Goal: Transaction & Acquisition: Purchase product/service

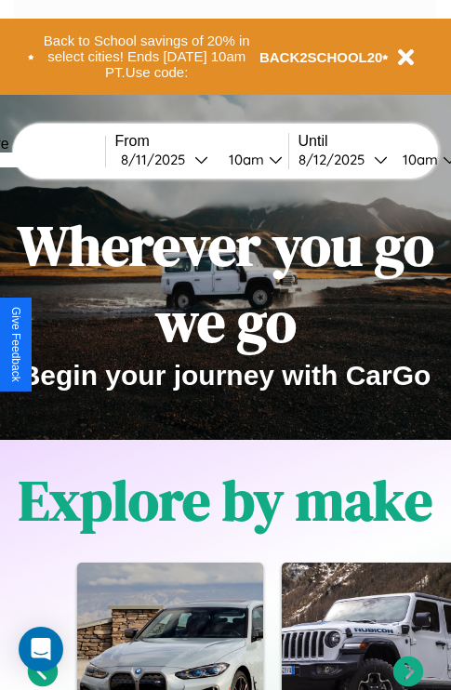
scroll to position [286, 0]
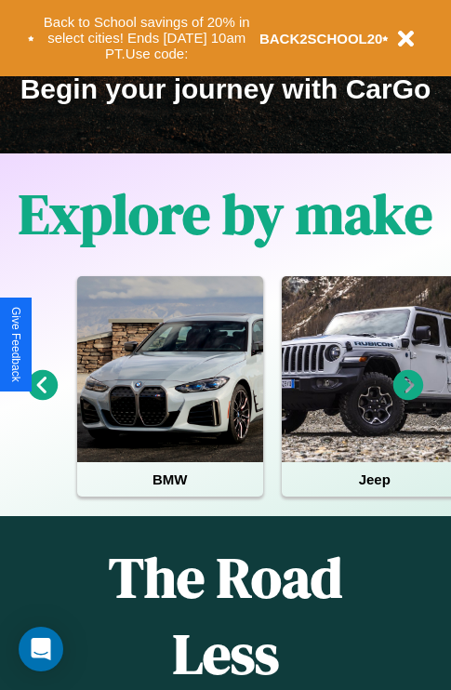
click at [408, 398] on icon at bounding box center [408, 385] width 31 height 31
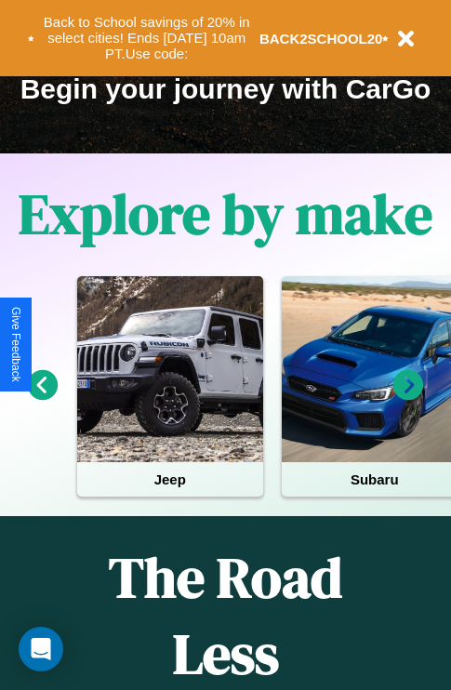
click at [408, 398] on icon at bounding box center [408, 385] width 31 height 31
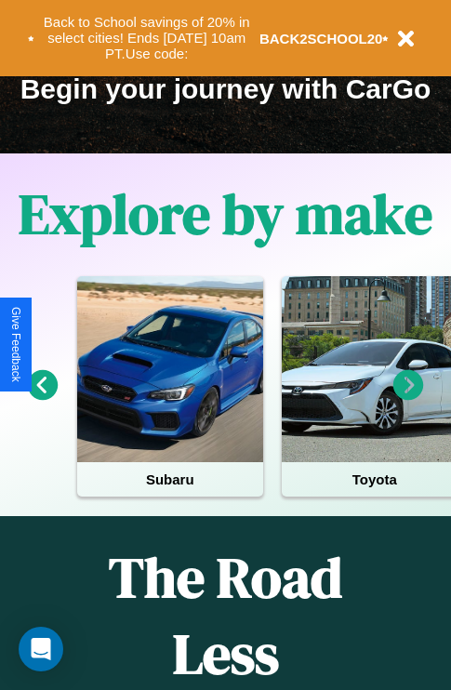
click at [408, 398] on icon at bounding box center [408, 385] width 31 height 31
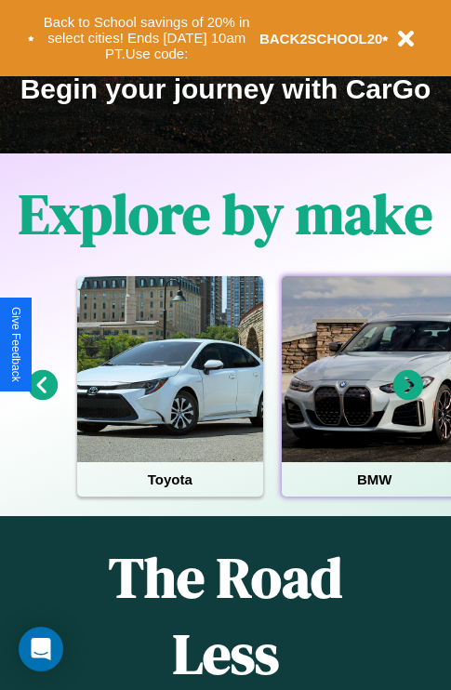
click at [373, 398] on div at bounding box center [375, 369] width 186 height 186
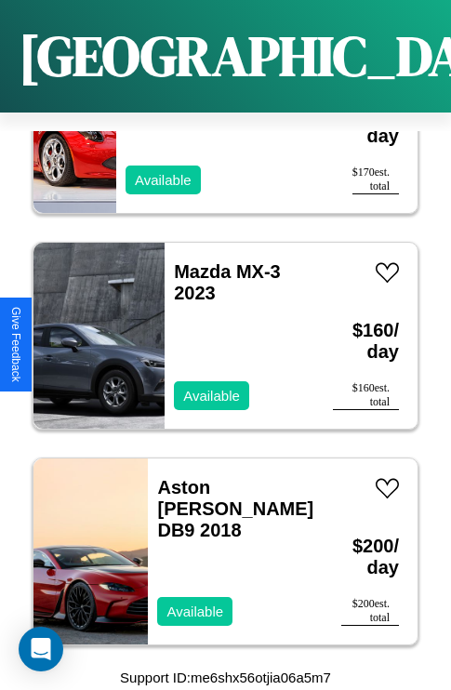
scroll to position [5246, 0]
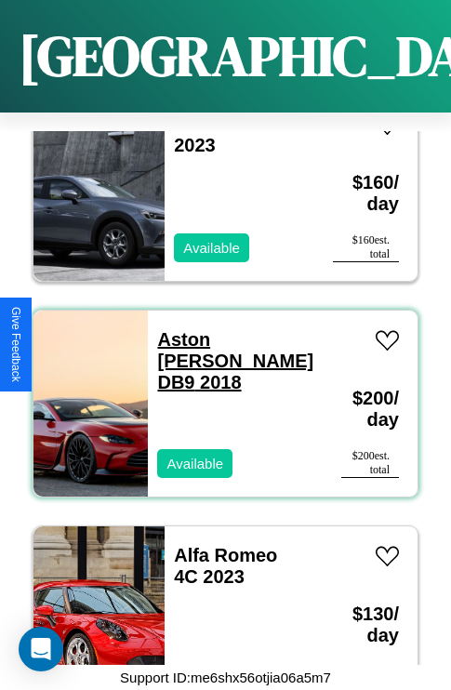
click at [225, 329] on link "Aston [PERSON_NAME] DB9 2018" at bounding box center [235, 360] width 156 height 63
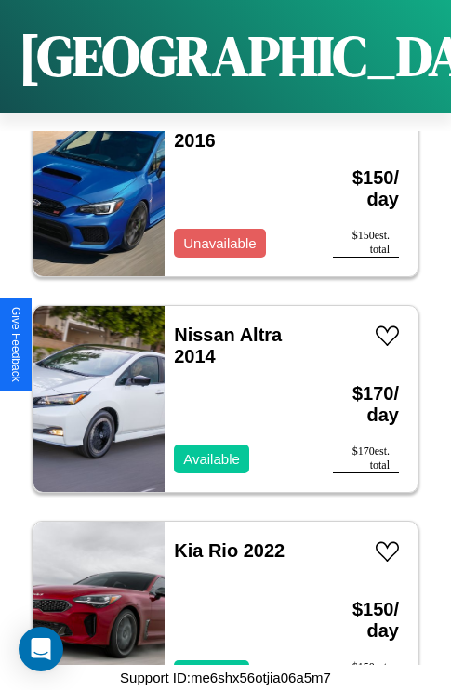
scroll to position [717, 0]
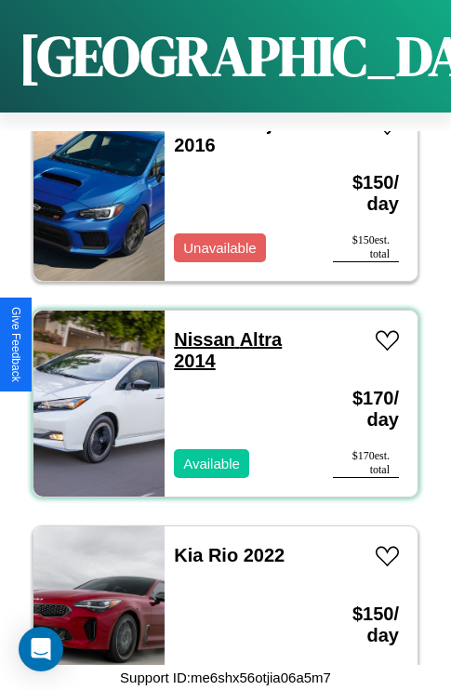
click at [199, 329] on link "Nissan Altra 2014" at bounding box center [228, 350] width 108 height 42
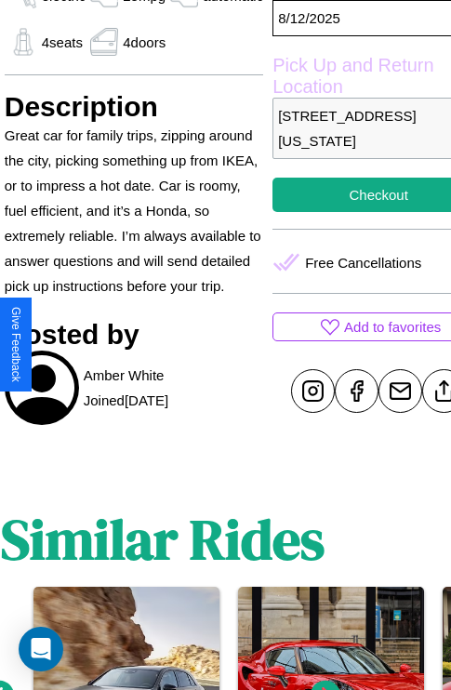
scroll to position [684, 71]
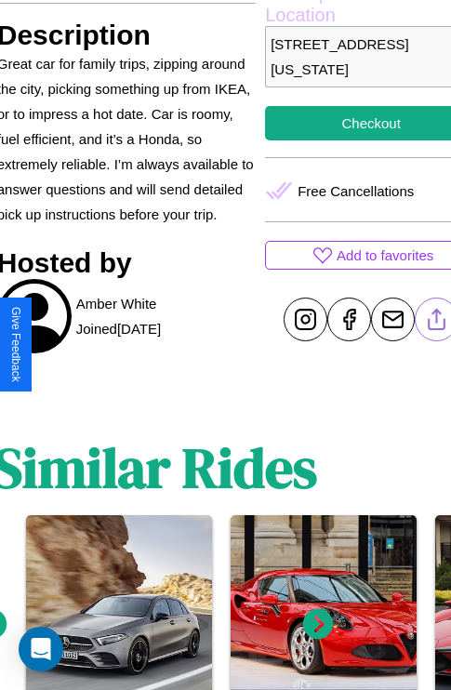
click at [437, 323] on line at bounding box center [437, 316] width 0 height 13
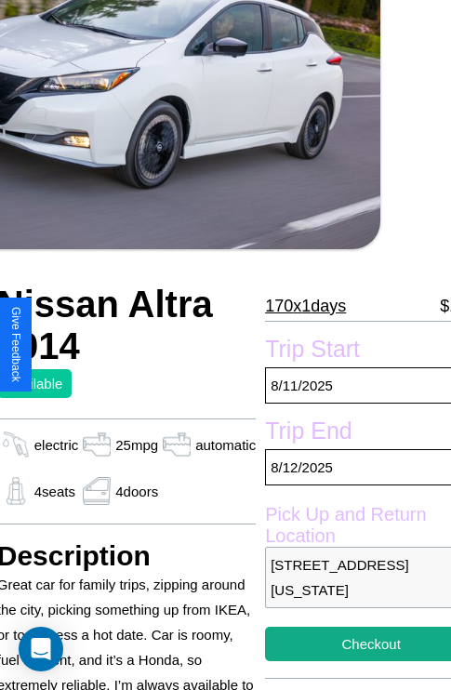
scroll to position [125, 71]
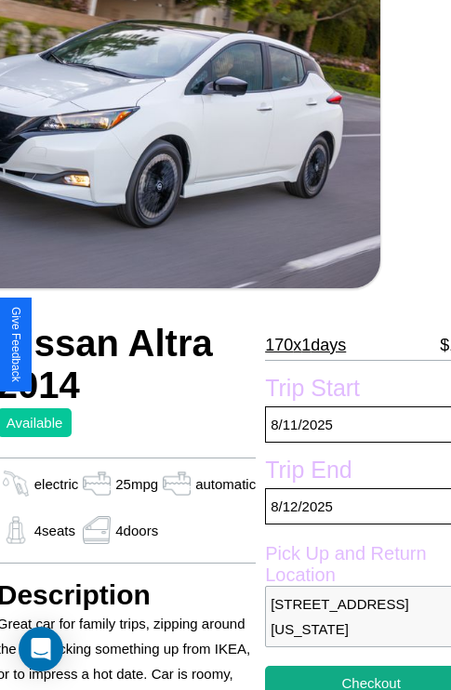
click at [304, 345] on p "170 x 1 days" at bounding box center [305, 345] width 81 height 30
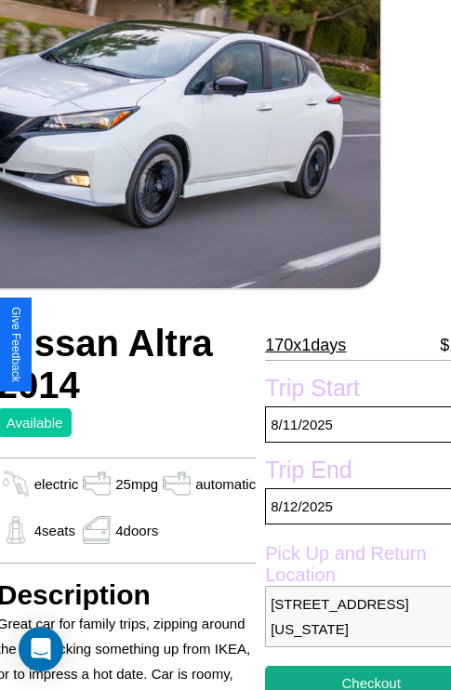
click at [304, 345] on p "170 x 1 days" at bounding box center [305, 345] width 81 height 30
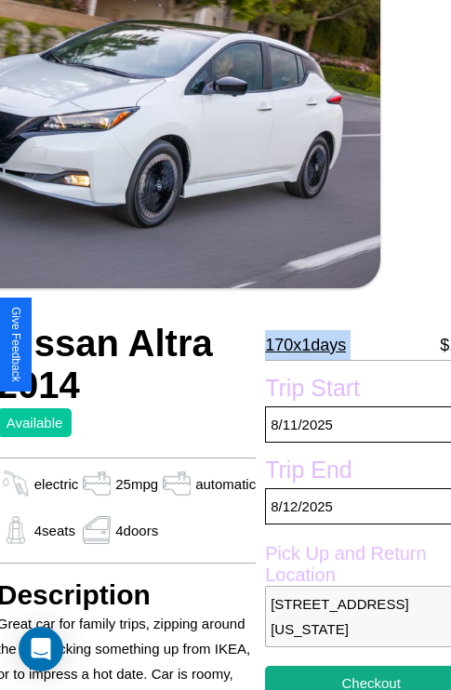
click at [304, 345] on p "170 x 1 days" at bounding box center [305, 345] width 81 height 30
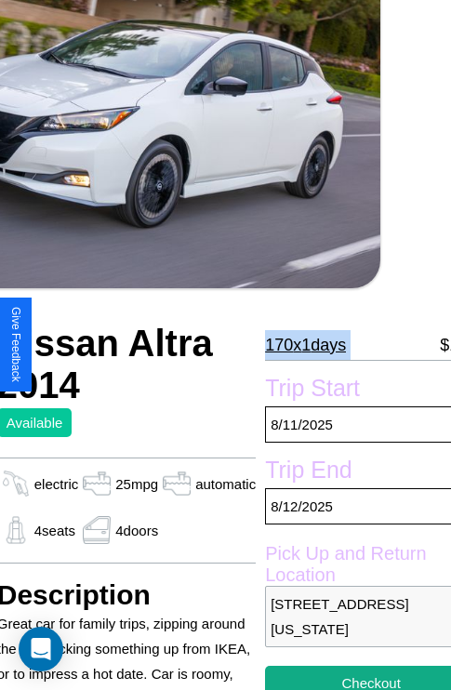
click at [304, 345] on p "170 x 1 days" at bounding box center [305, 345] width 81 height 30
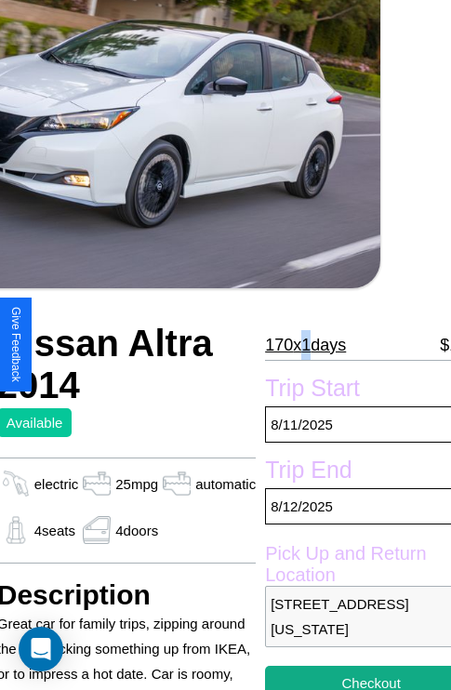
click at [304, 345] on p "170 x 1 days" at bounding box center [305, 345] width 81 height 30
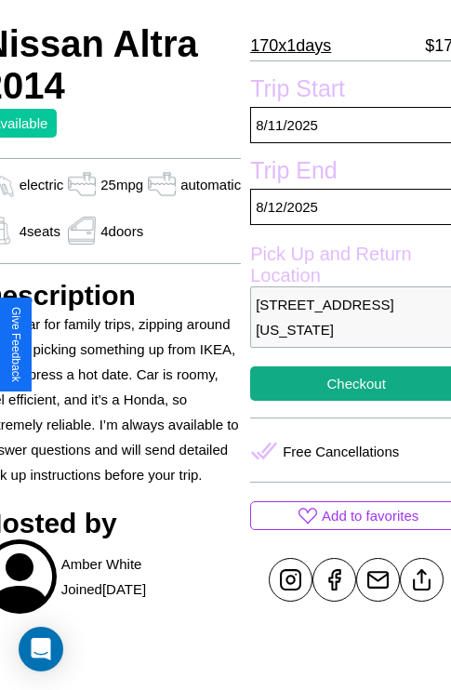
scroll to position [488, 89]
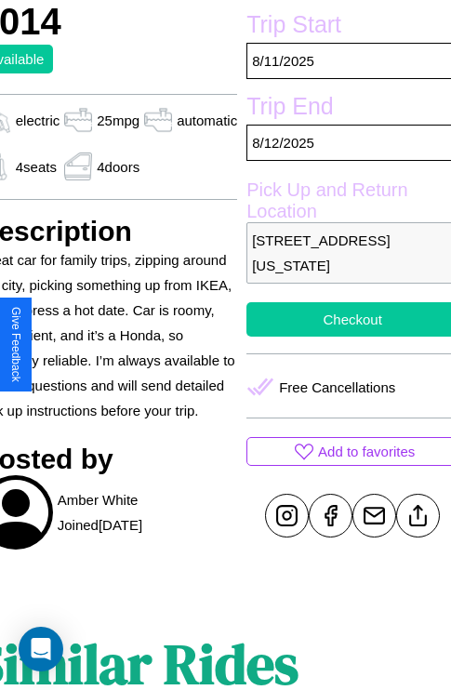
click at [344, 337] on button "Checkout" at bounding box center [352, 319] width 212 height 34
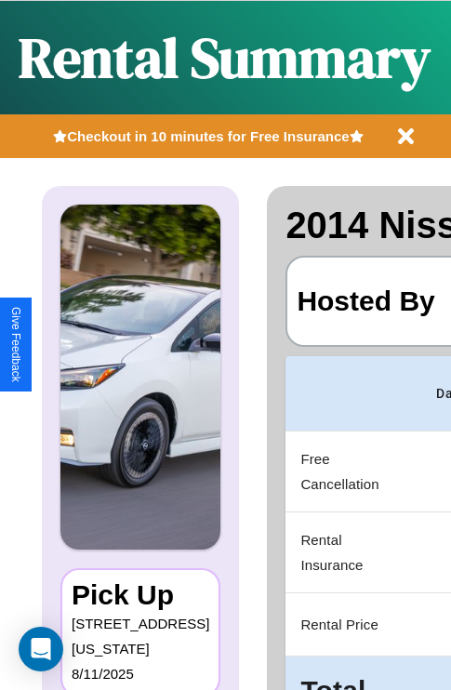
scroll to position [0, 351]
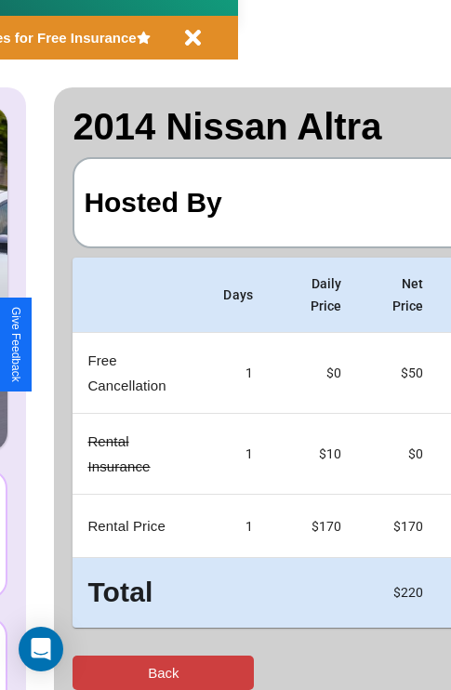
click at [90, 672] on button "Back" at bounding box center [163, 672] width 181 height 34
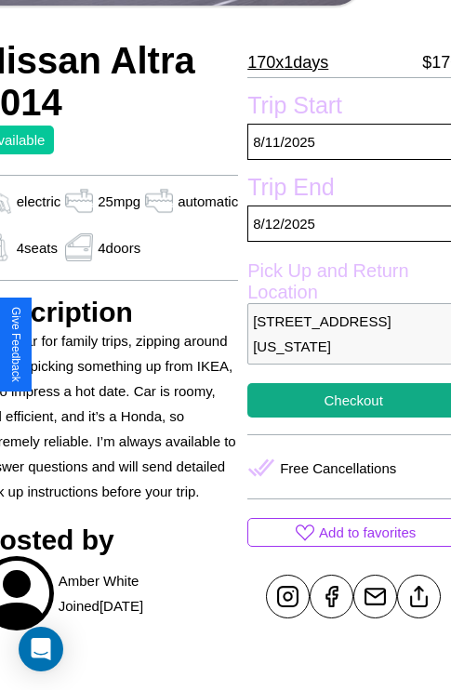
scroll to position [409, 89]
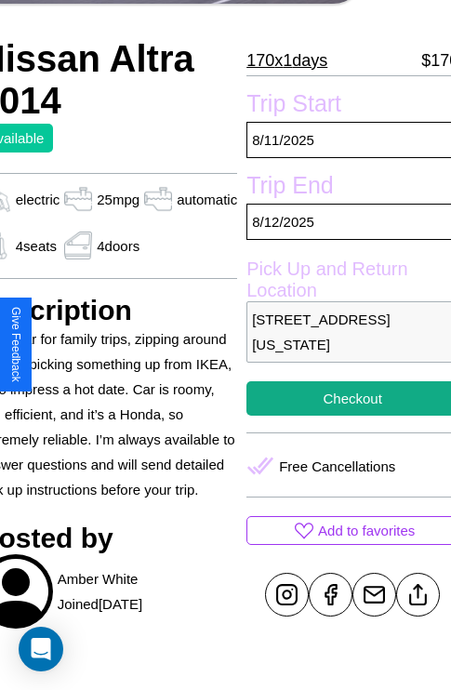
click at [344, 344] on p "2921 Sunset Boulevard Los Angeles California 87297 United States" at bounding box center [352, 331] width 212 height 61
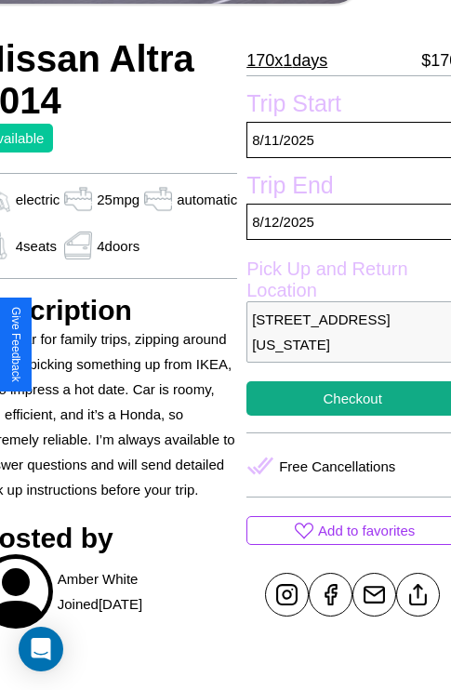
click at [344, 344] on p "2921 Sunset Boulevard Los Angeles California 87297 United States" at bounding box center [352, 331] width 212 height 61
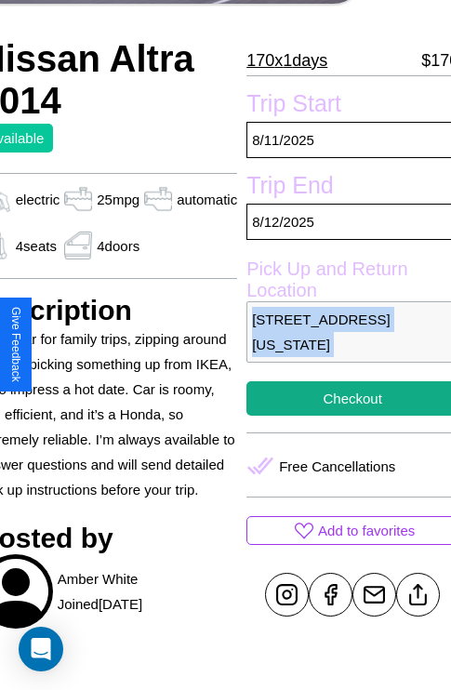
click at [344, 344] on p "2921 Sunset Boulevard Los Angeles California 87297 United States" at bounding box center [352, 331] width 212 height 61
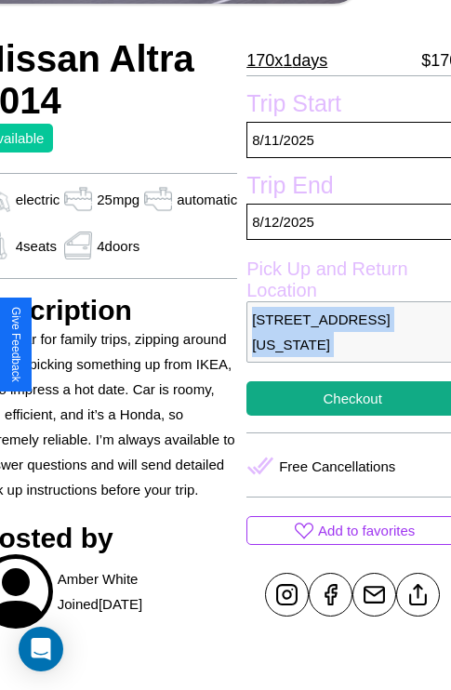
click at [344, 344] on p "2921 Sunset Boulevard Los Angeles California 87297 United States" at bounding box center [352, 331] width 212 height 61
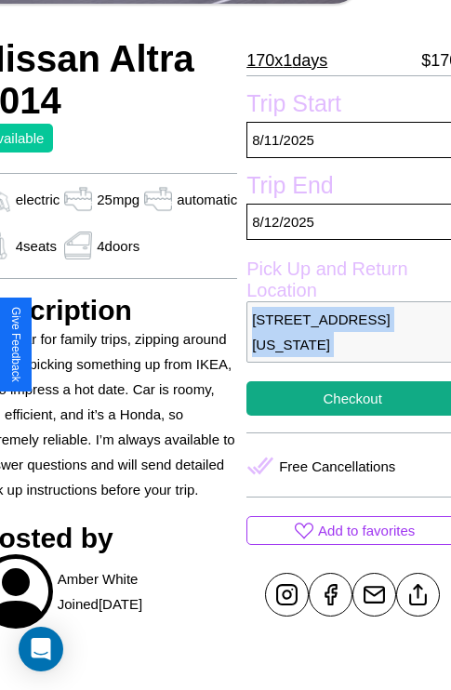
click at [344, 344] on p "2921 Sunset Boulevard Los Angeles California 87297 United States" at bounding box center [352, 331] width 212 height 61
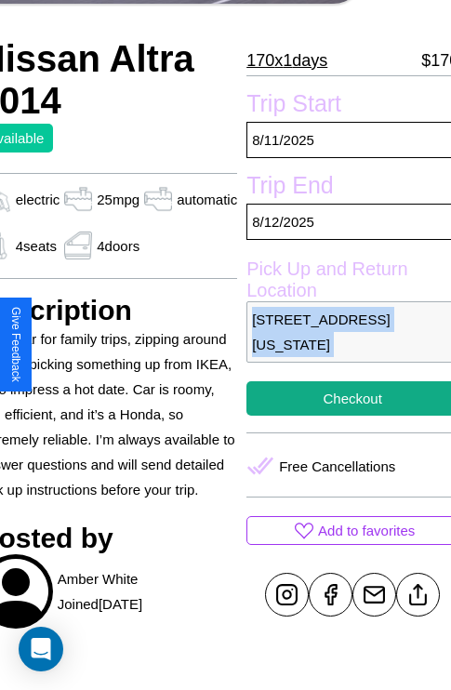
click at [344, 344] on p "2921 Sunset Boulevard Los Angeles California 87297 United States" at bounding box center [352, 331] width 212 height 61
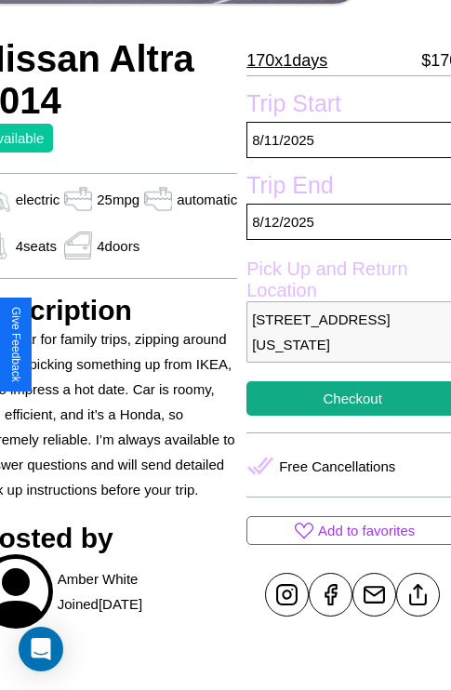
scroll to position [488, 89]
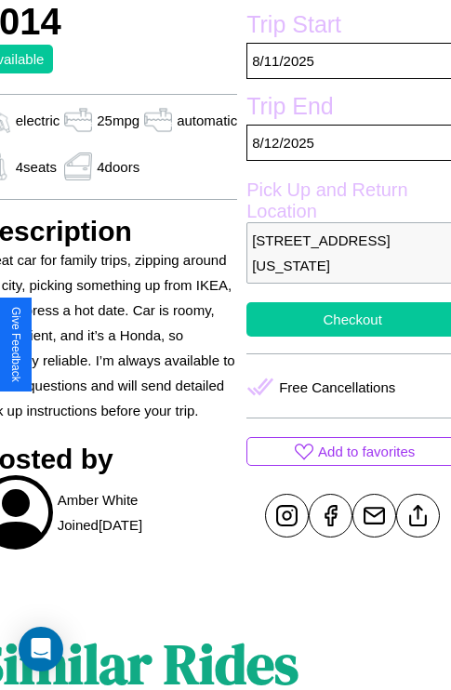
click at [344, 337] on button "Checkout" at bounding box center [352, 319] width 212 height 34
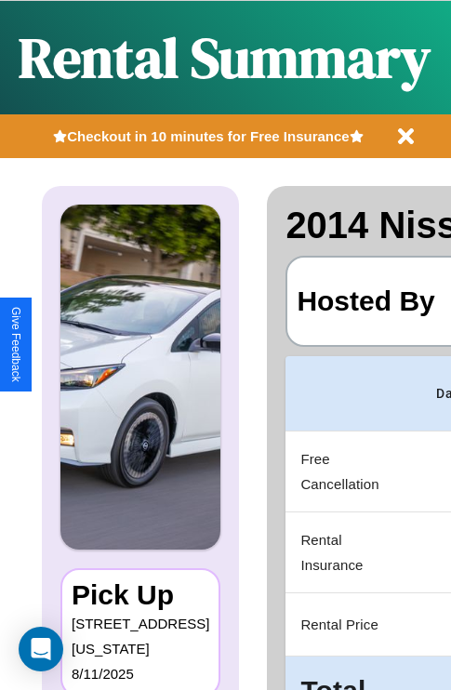
scroll to position [0, 351]
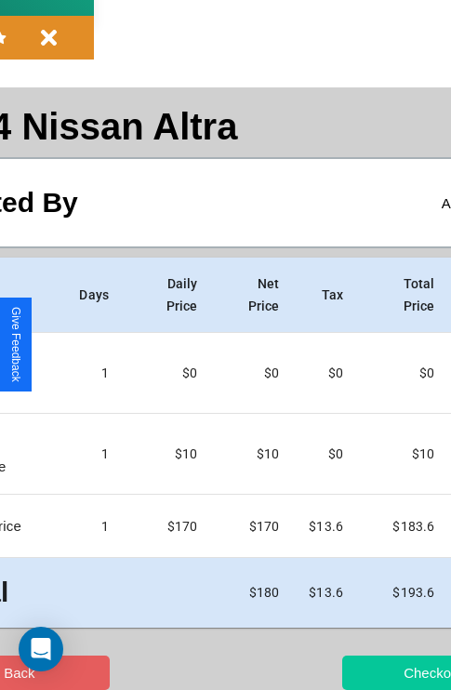
click at [360, 672] on button "Checkout" at bounding box center [432, 672] width 181 height 34
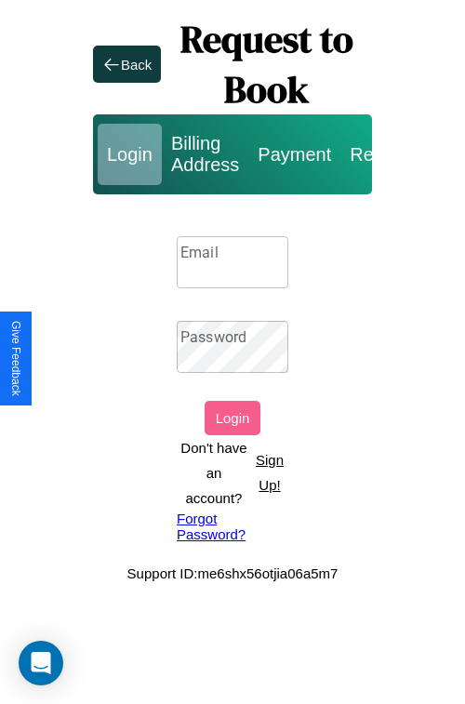
click at [269, 472] on p "Sign Up!" at bounding box center [269, 472] width 37 height 50
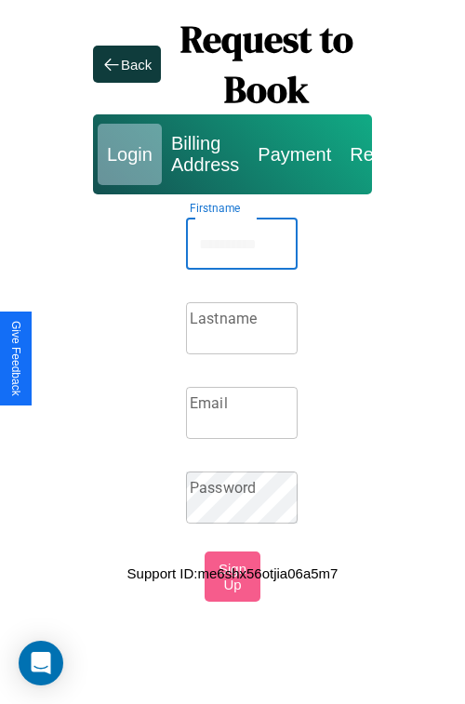
click at [242, 244] on input "Firstname" at bounding box center [242, 244] width 112 height 52
type input "********"
click at [242, 328] on input "Lastname" at bounding box center [242, 328] width 112 height 52
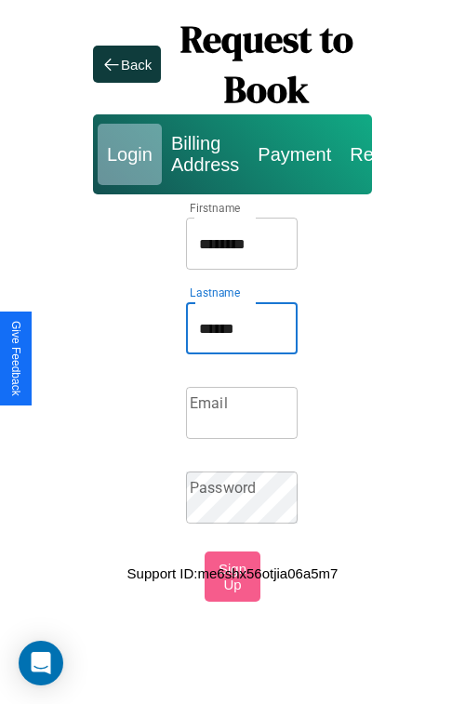
type input "******"
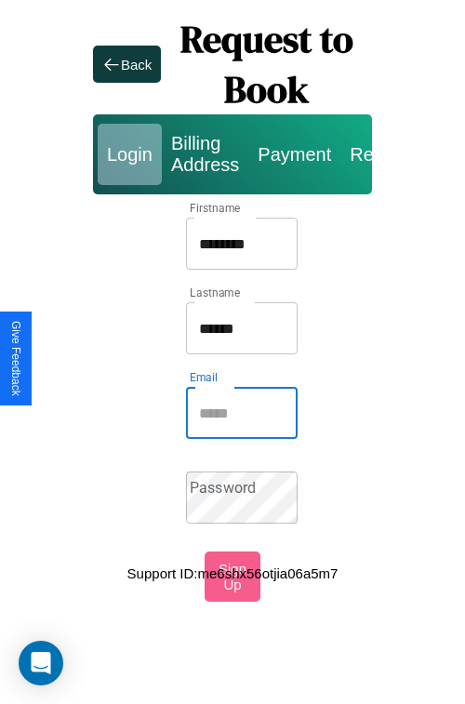
click at [242, 413] on input "Email" at bounding box center [242, 413] width 112 height 52
type input "**********"
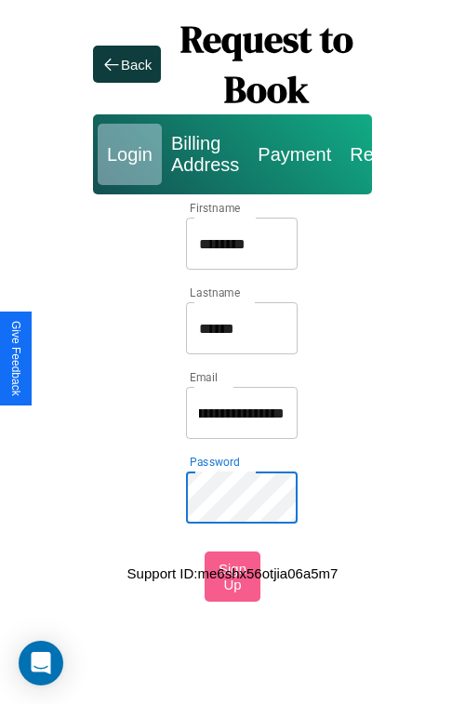
scroll to position [0, 0]
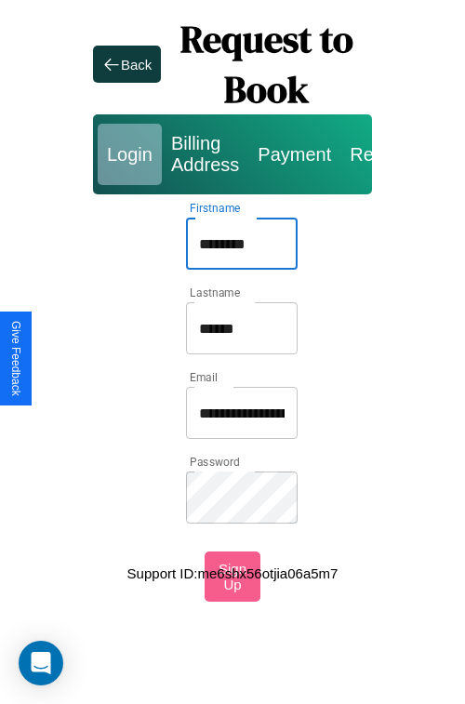
click at [242, 244] on input "********" at bounding box center [242, 244] width 112 height 52
type input "**********"
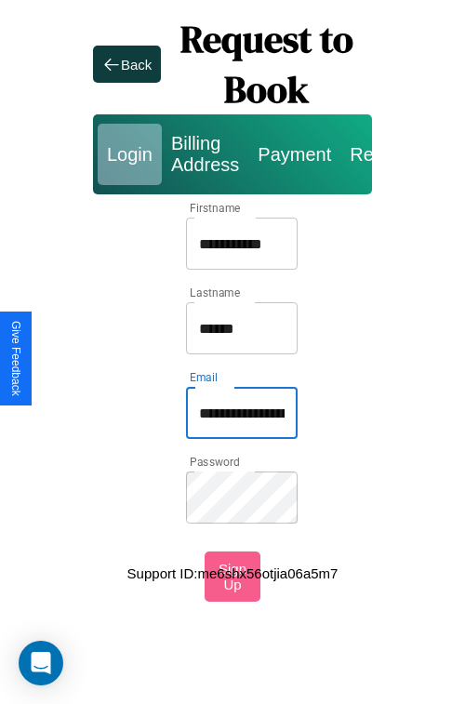
click at [242, 413] on input "**********" at bounding box center [242, 413] width 112 height 52
type input "**********"
